Goal: Task Accomplishment & Management: Complete application form

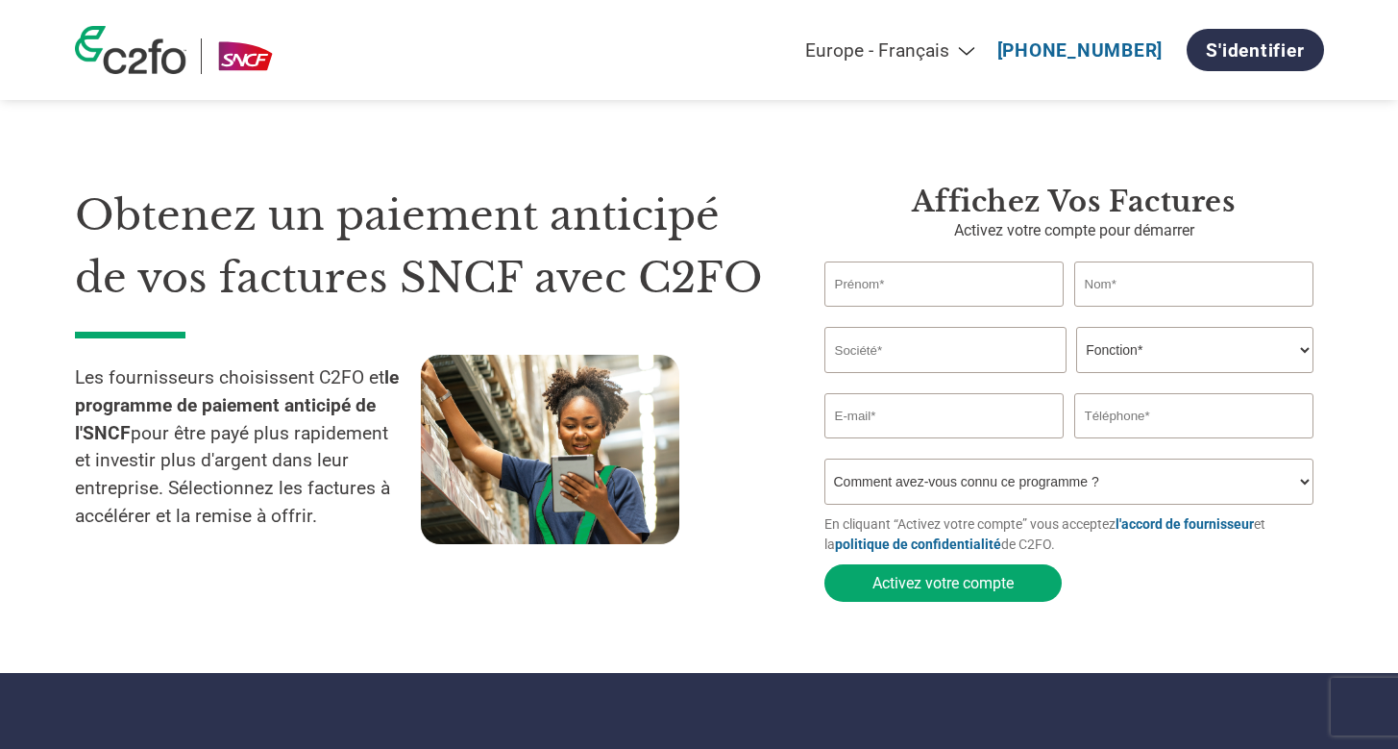
select select "fr-FR"
type input "Grégory"
type input "GABY"
click at [906, 358] on input "text" at bounding box center [946, 350] width 242 height 46
type input "HIFI-GENIE PRODUCTIONS"
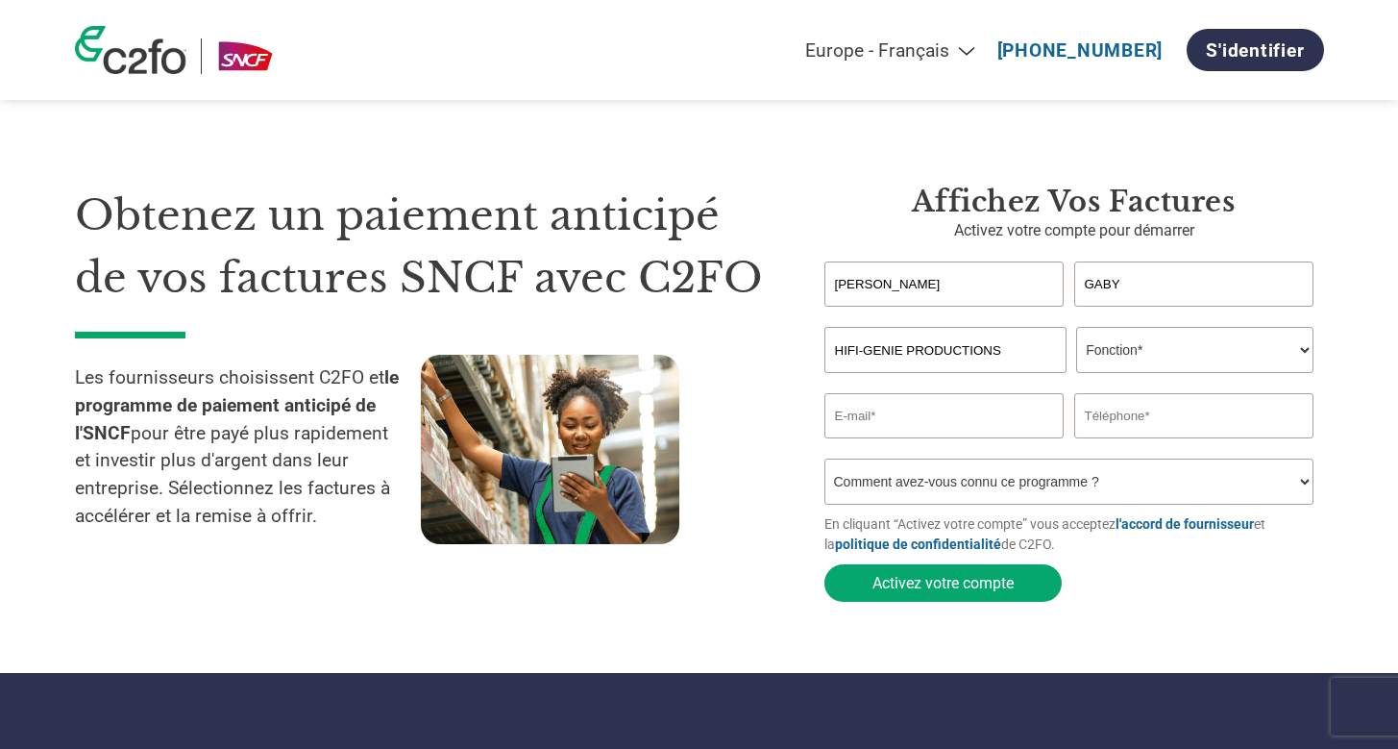
select select "CFO"
drag, startPoint x: 897, startPoint y: 283, endPoint x: 799, endPoint y: 278, distance: 98.2
click at [799, 278] on div "Affichez vos factures Activez votre compte pour démarrer Grégory GABY Invalid f…" at bounding box center [1060, 398] width 529 height 427
type input "Gabriel"
type input "SARDET"
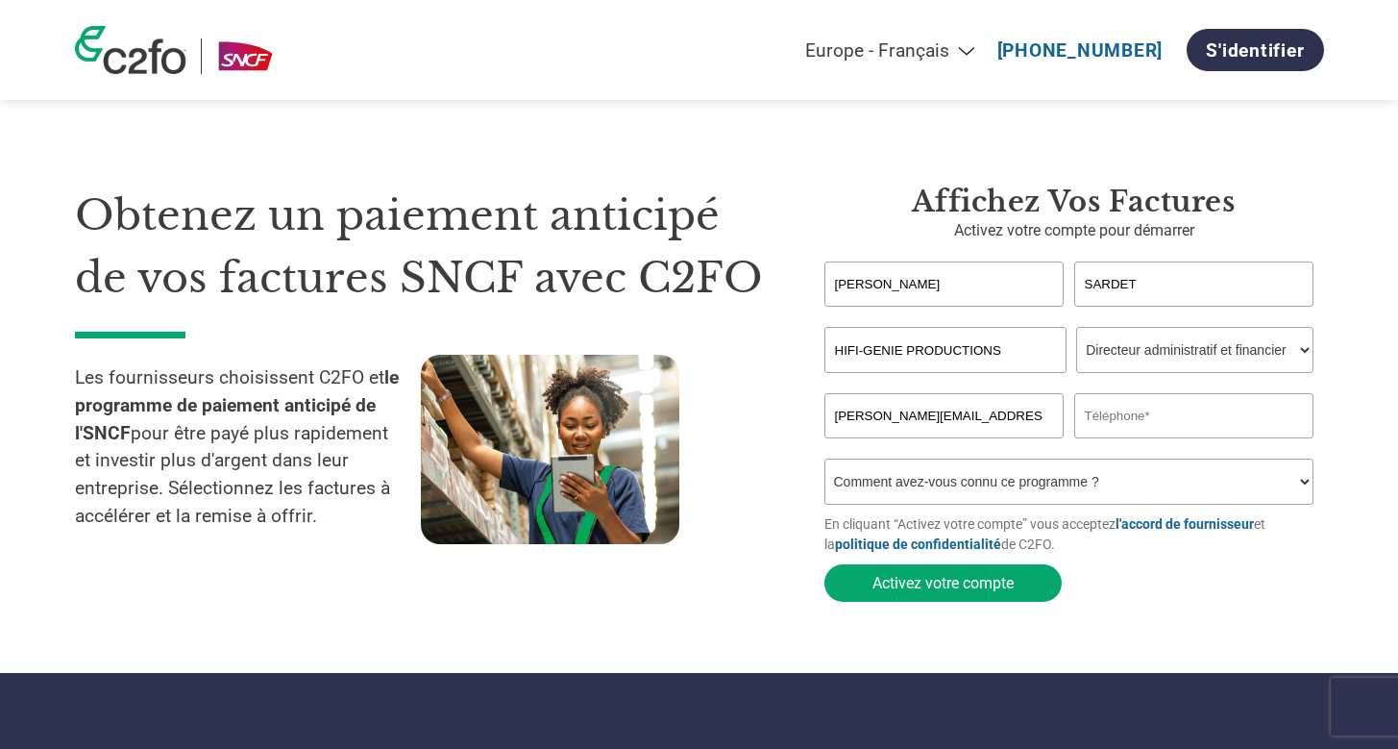
type input "gabriel@hifi-genie.com"
type input "0664849689"
select select "Email"
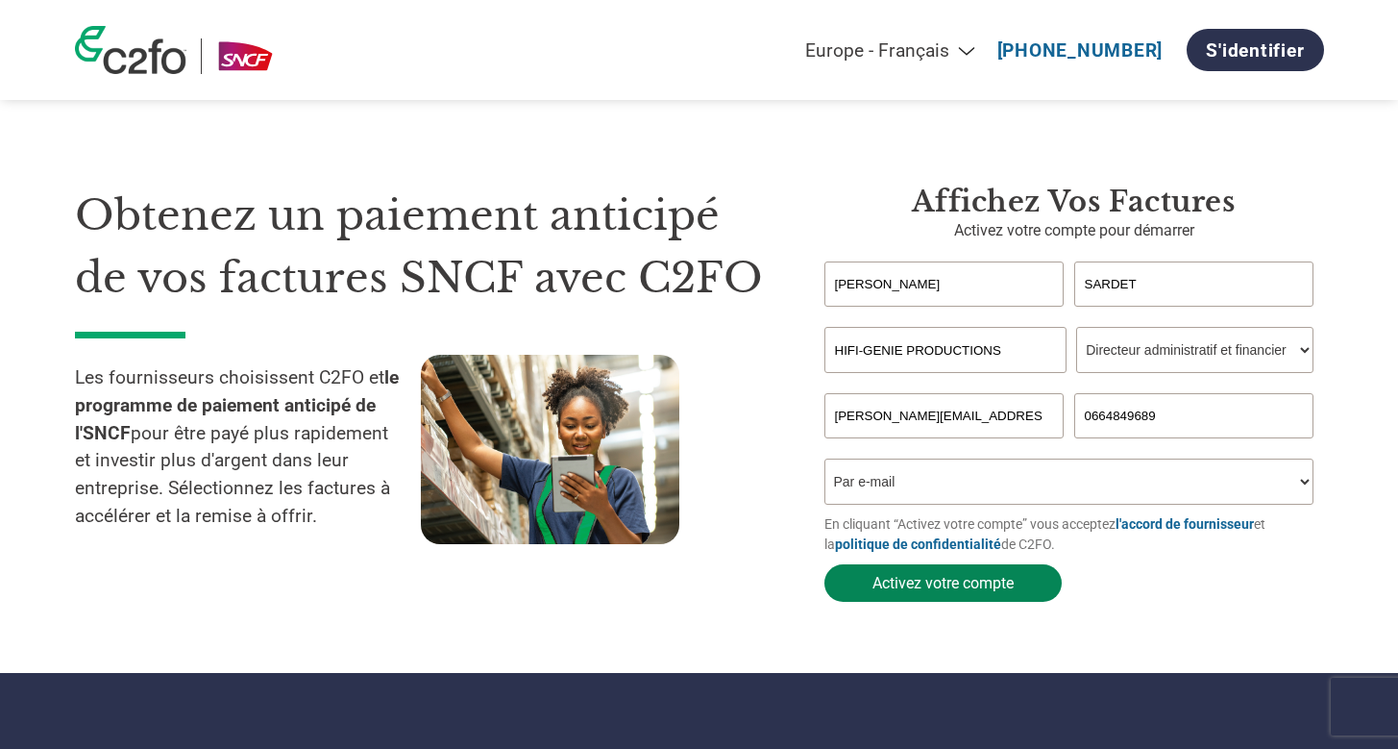
click at [978, 580] on button "Activez votre compte" at bounding box center [943, 582] width 237 height 37
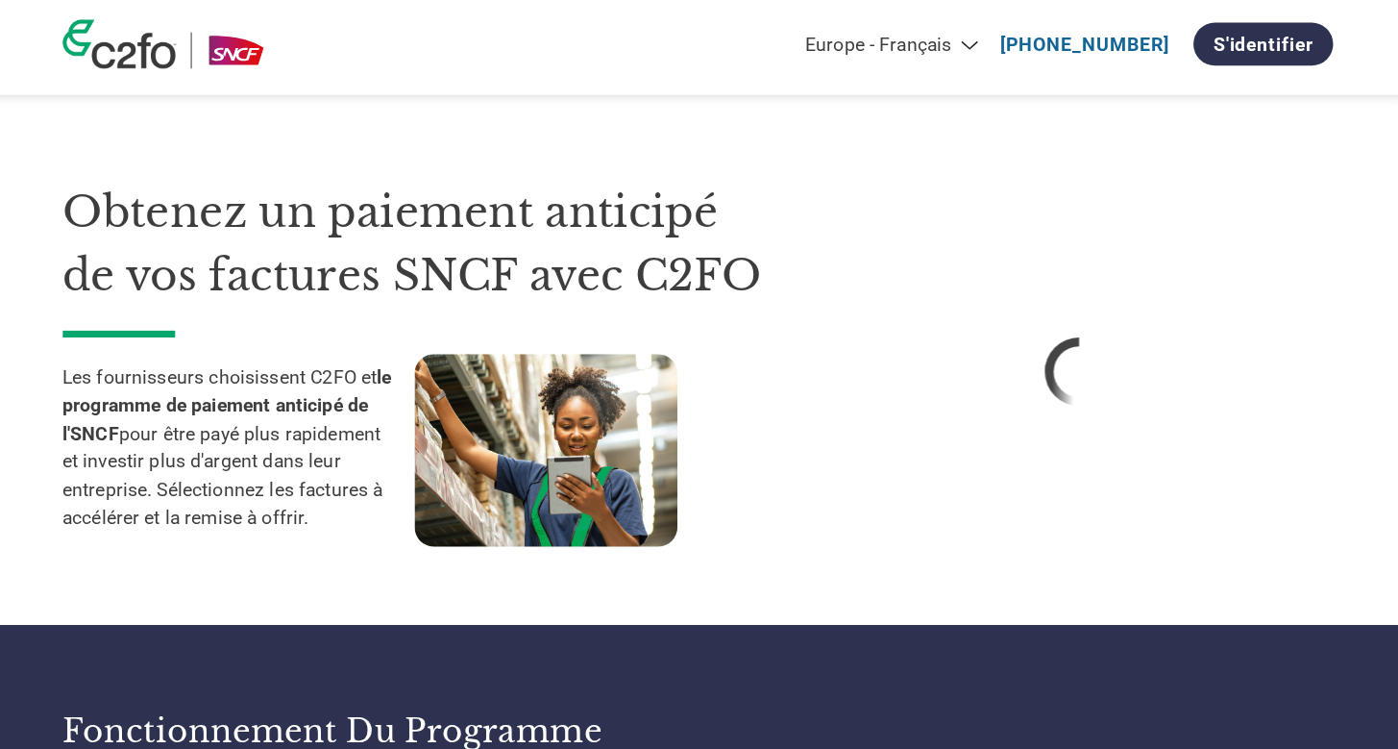
select select "fr-FR"
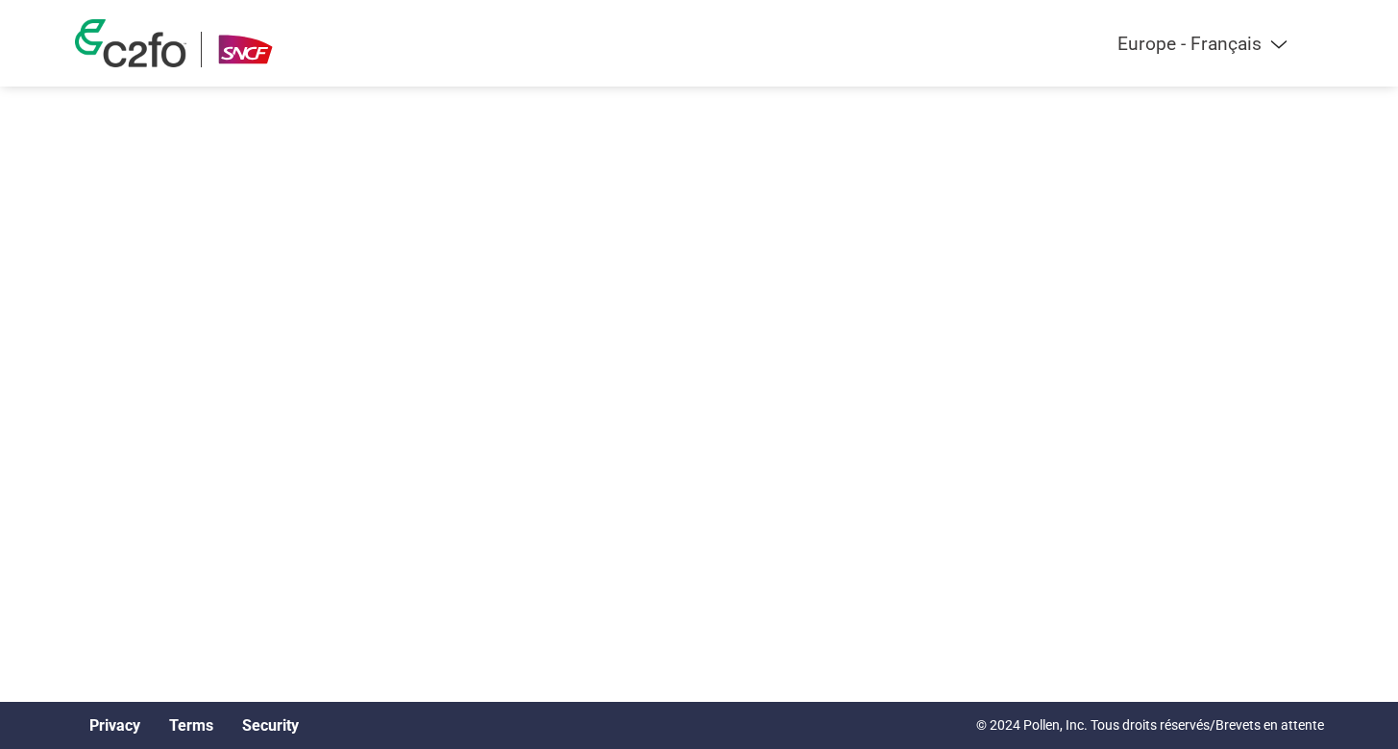
select select "fr-FR"
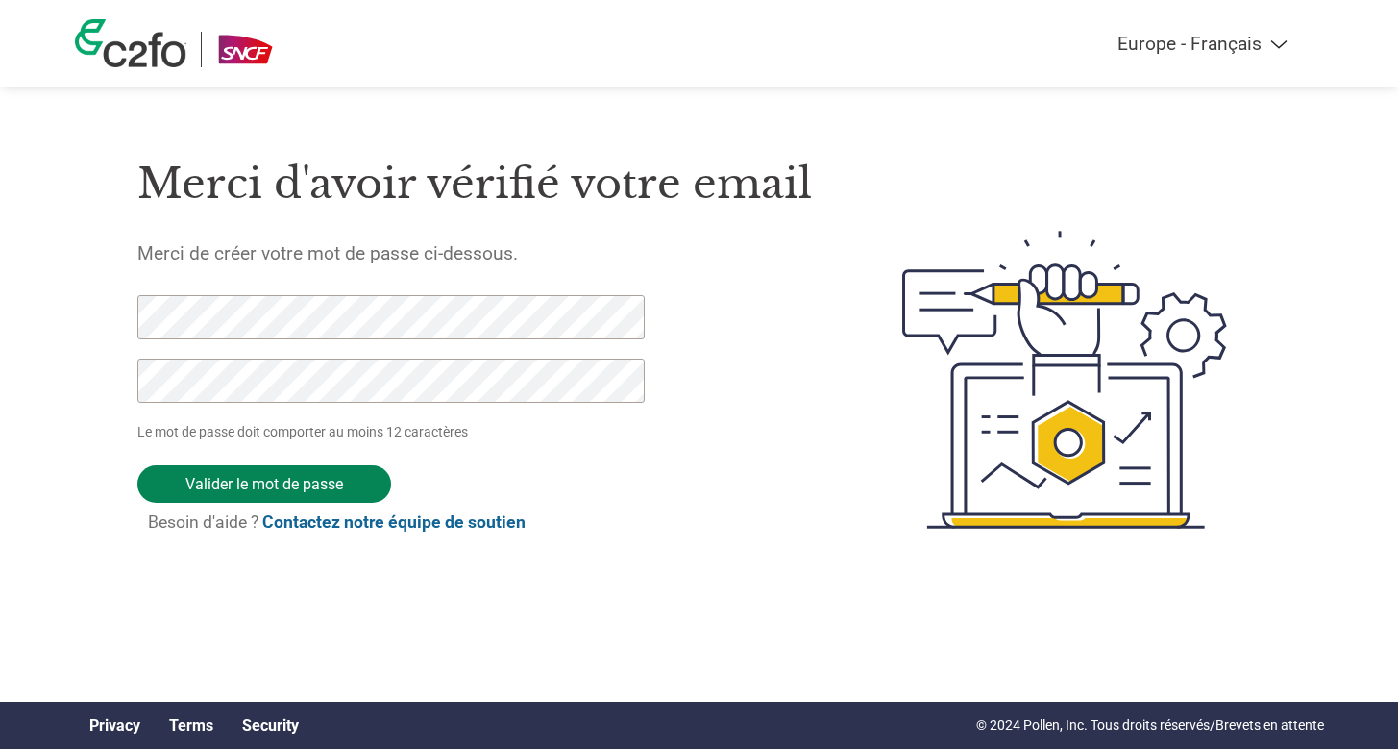
click at [285, 486] on input "Valider le mot de passe" at bounding box center [264, 483] width 254 height 37
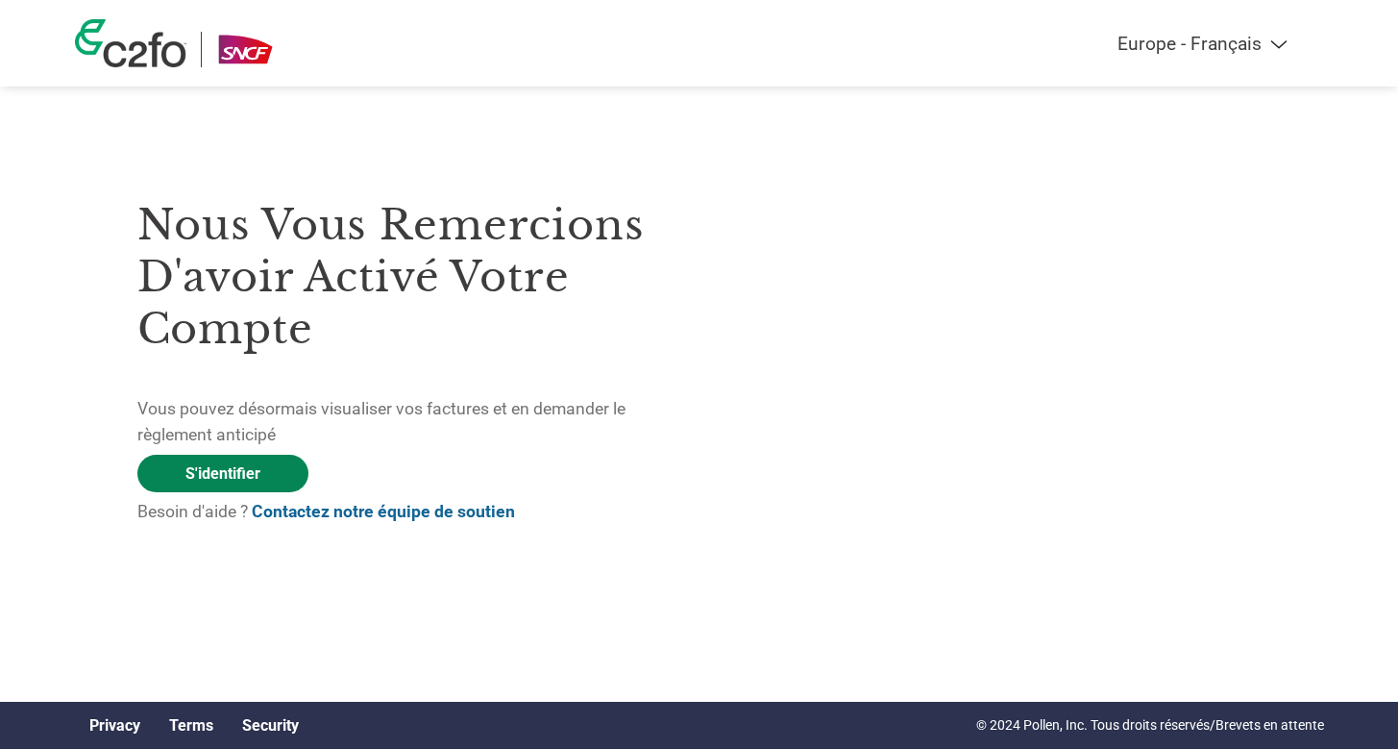
click at [237, 476] on link "S'identifier" at bounding box center [222, 473] width 171 height 37
